Goal: Task Accomplishment & Management: Manage account settings

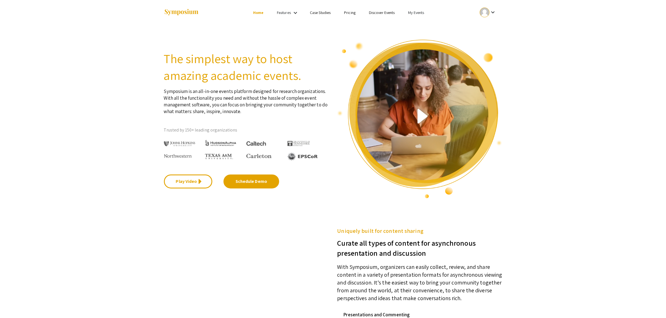
click at [423, 13] on link "My Events" at bounding box center [416, 12] width 16 height 5
click at [420, 23] on button "Events I've organized" at bounding box center [424, 24] width 48 height 13
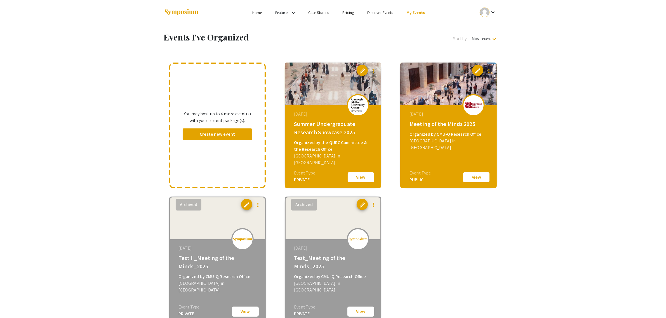
click at [363, 177] on button "View" at bounding box center [361, 178] width 28 height 12
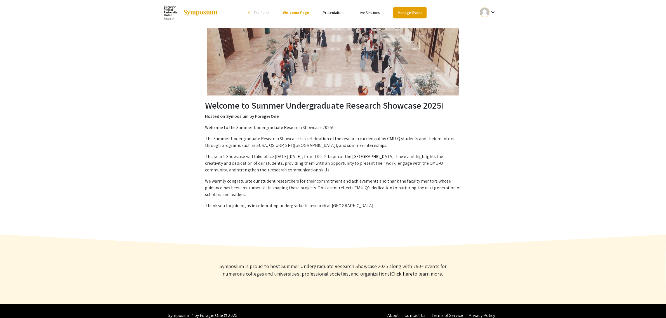
click at [412, 11] on link "Manage Event" at bounding box center [409, 12] width 33 height 11
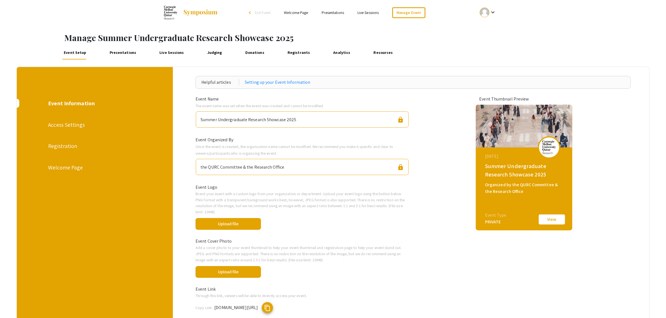
click at [134, 53] on link "Presentations" at bounding box center [123, 52] width 30 height 13
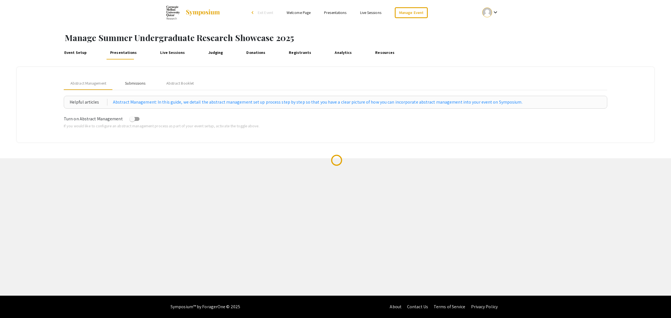
click at [136, 87] on div "Submissions" at bounding box center [135, 83] width 45 height 13
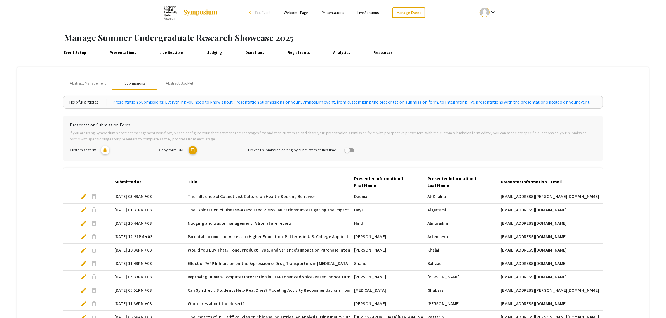
scroll to position [85, 0]
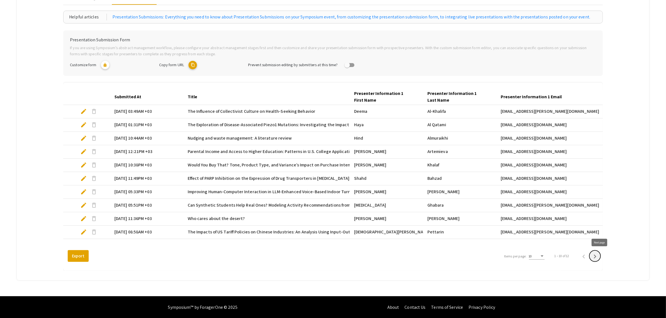
click at [599, 256] on icon "Next page" at bounding box center [595, 257] width 8 height 8
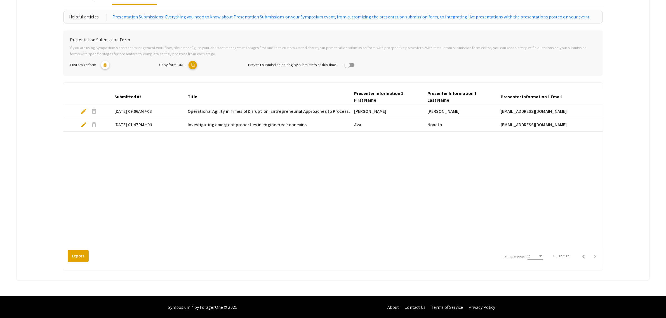
scroll to position [0, 0]
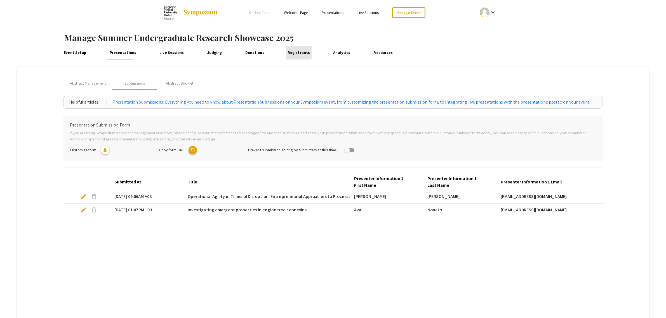
click at [299, 52] on link "Registrants" at bounding box center [299, 52] width 26 height 13
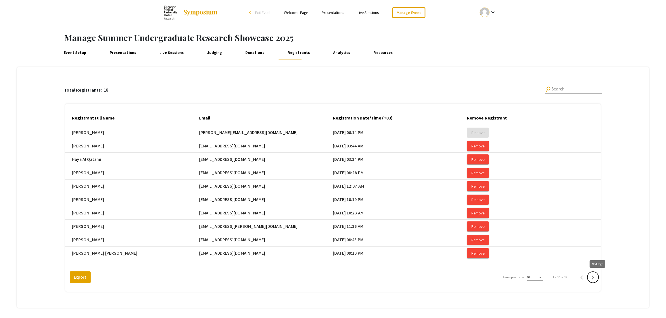
click at [594, 279] on icon "Next page" at bounding box center [593, 278] width 3 height 4
